Goal: Find specific page/section: Find specific page/section

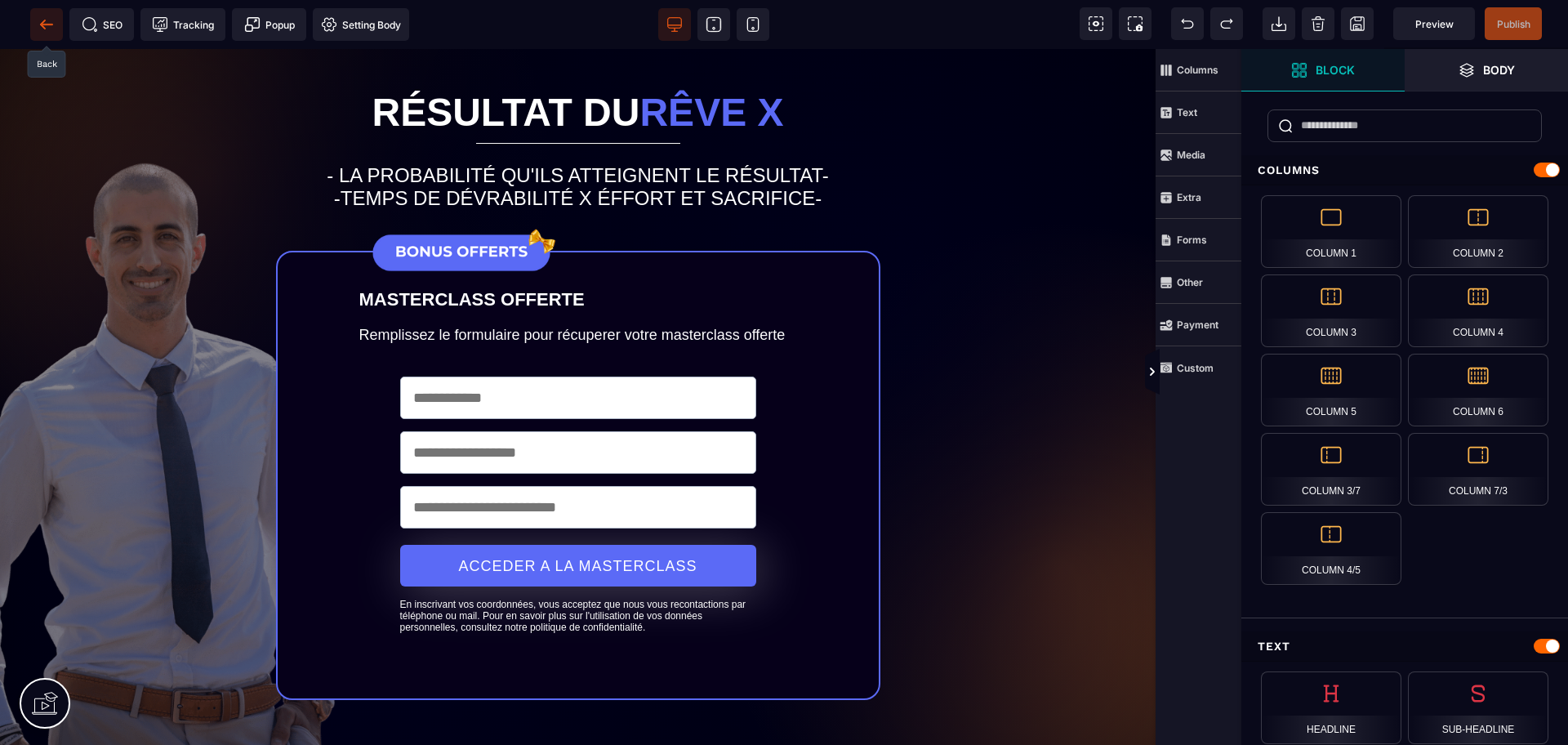
click at [48, 27] on icon at bounding box center [47, 25] width 16 height 16
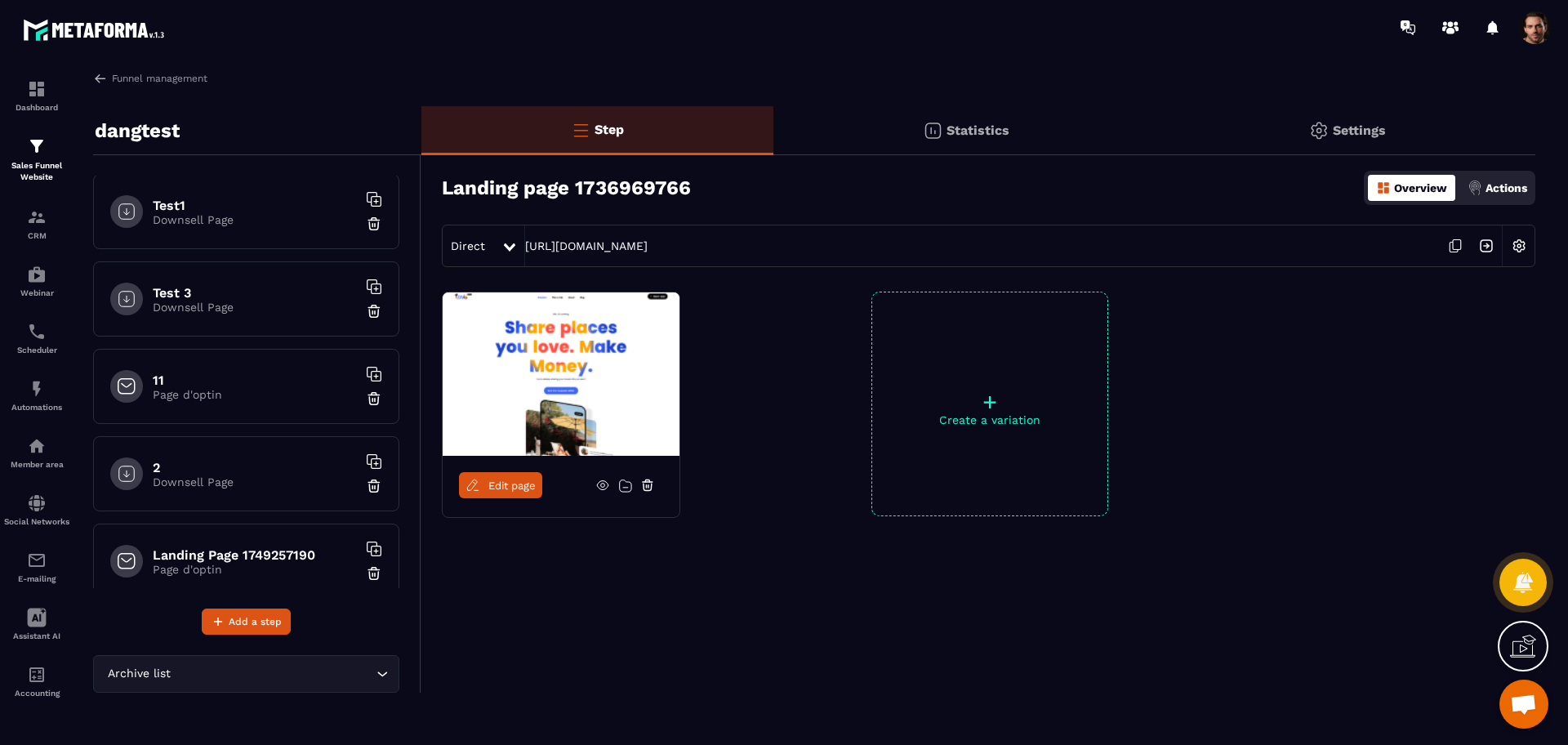
scroll to position [1423, 0]
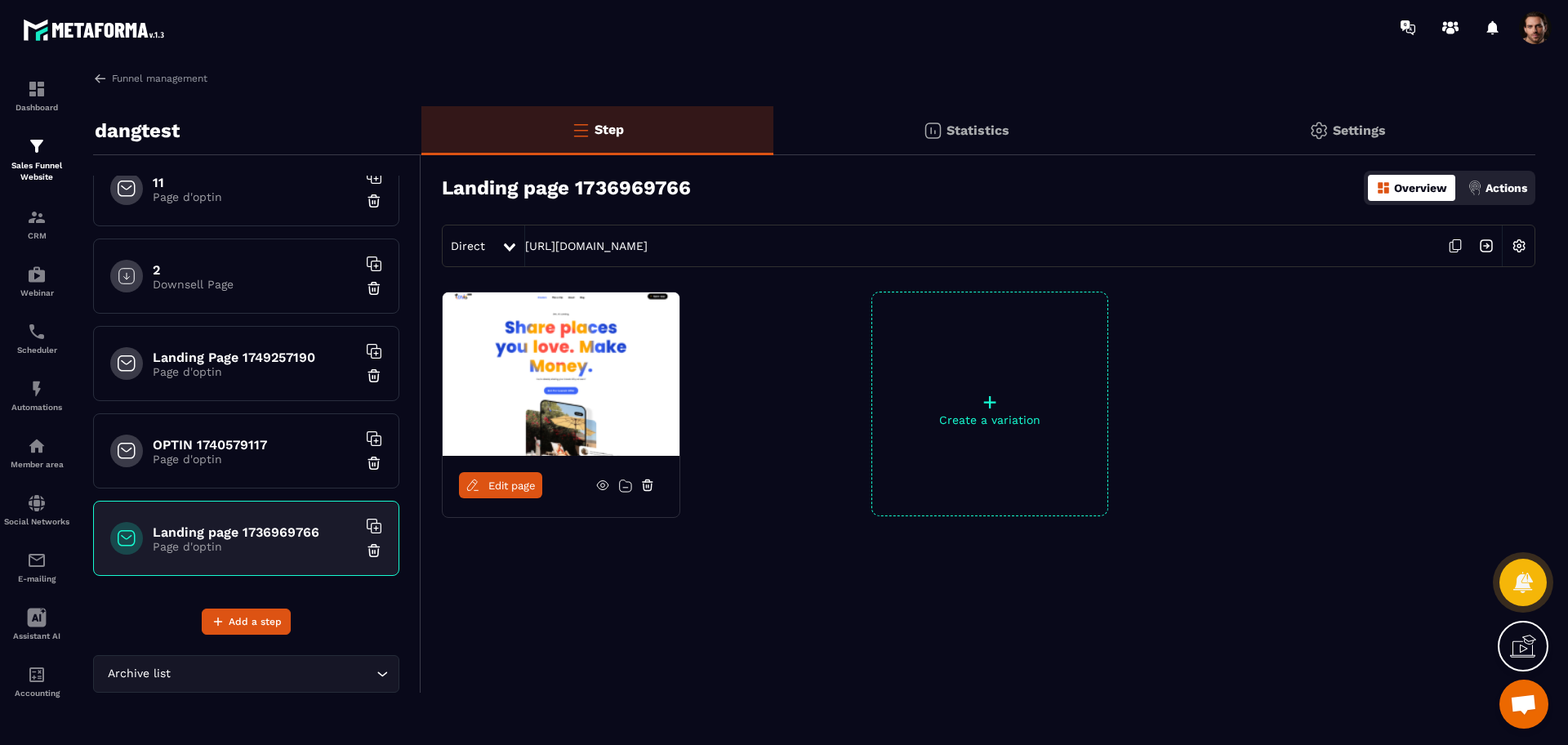
click at [482, 483] on link "Edit page" at bounding box center [500, 485] width 83 height 27
